Goal: Go to known website: Access a specific website the user already knows

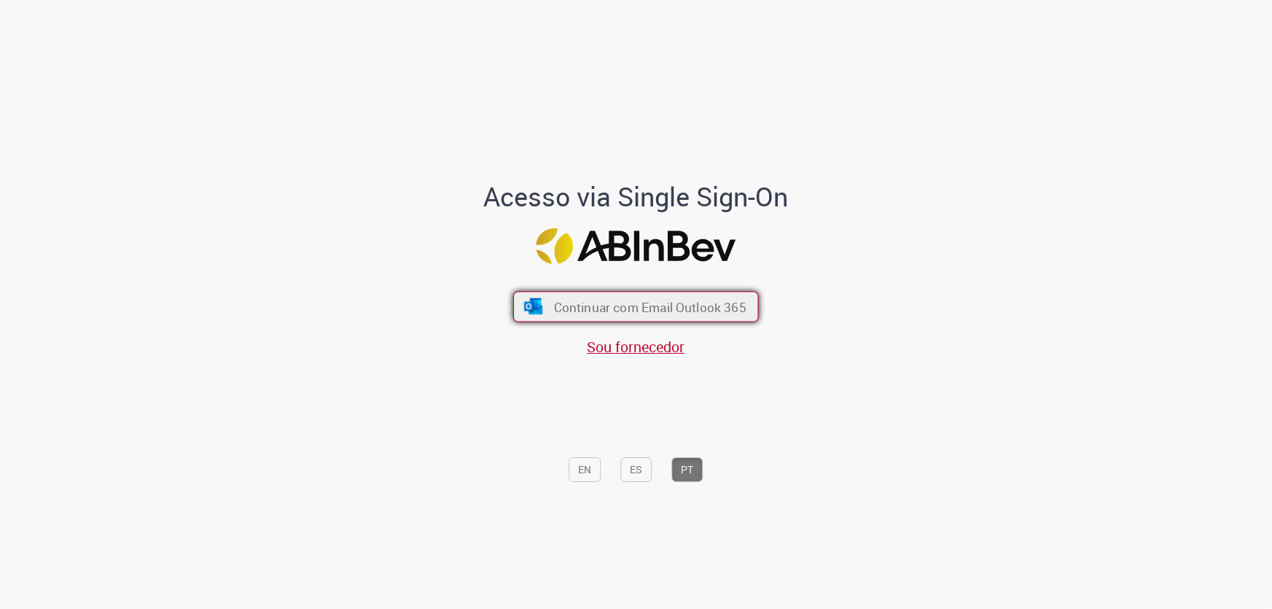
click at [658, 313] on span "Continuar com Email Outlook 365" at bounding box center [650, 306] width 192 height 17
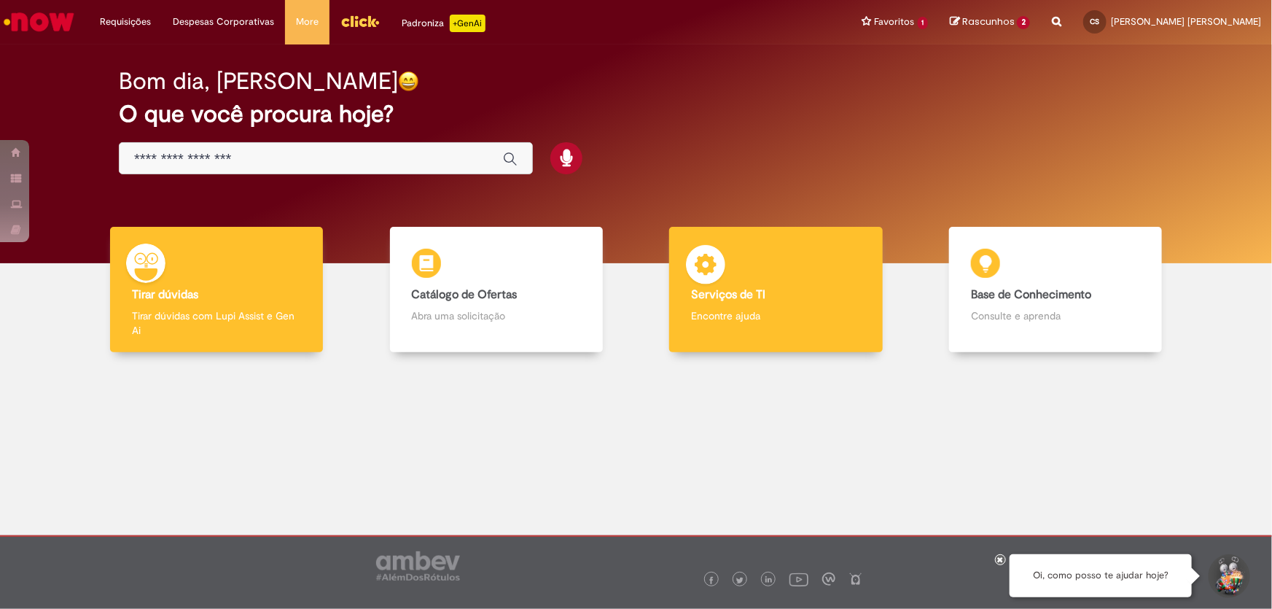
click at [728, 297] on b "Serviços de TI" at bounding box center [728, 294] width 74 height 15
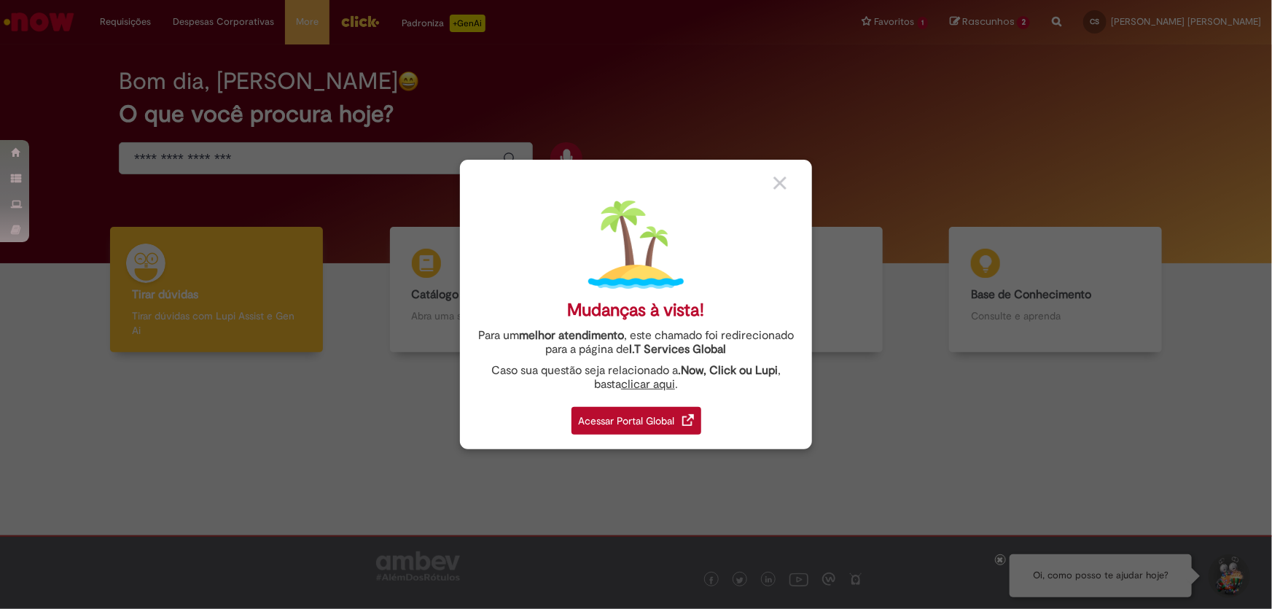
click at [655, 407] on div "Acessar Portal Global" at bounding box center [637, 421] width 130 height 28
